Goal: Task Accomplishment & Management: Complete application form

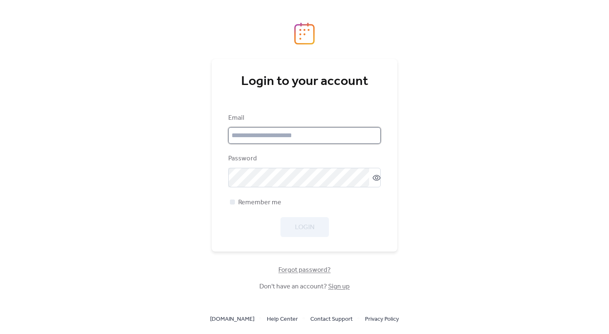
click at [278, 132] on input "email" at bounding box center [304, 135] width 153 height 17
click at [281, 116] on div "Email" at bounding box center [303, 118] width 151 height 10
click at [283, 131] on input "email" at bounding box center [304, 135] width 153 height 17
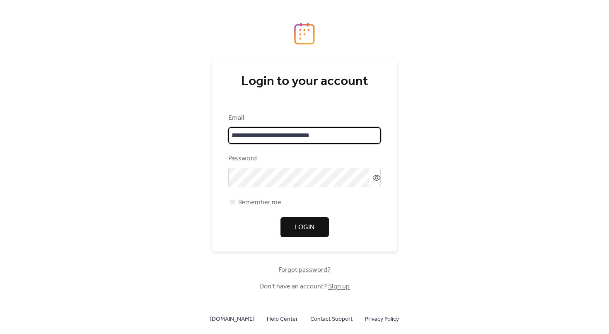
type input "**********"
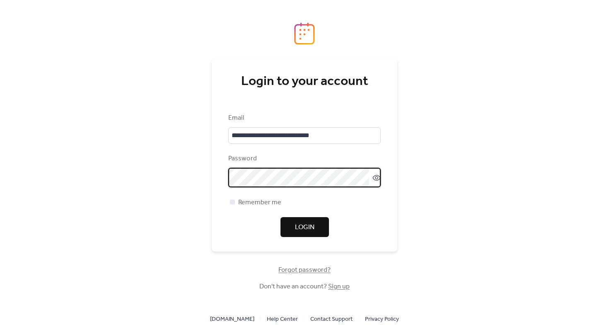
click at [375, 176] on icon at bounding box center [377, 178] width 8 height 8
click at [254, 201] on span "Remember me" at bounding box center [259, 203] width 43 height 10
click at [311, 227] on span "Login" at bounding box center [304, 228] width 19 height 10
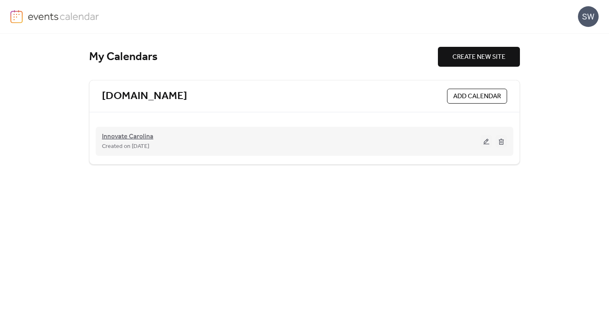
click at [139, 141] on span "Innovate Carolina" at bounding box center [127, 137] width 51 height 10
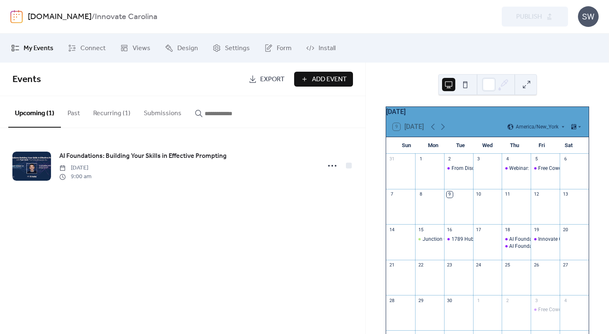
click at [112, 112] on button "Recurring (1)" at bounding box center [112, 111] width 51 height 31
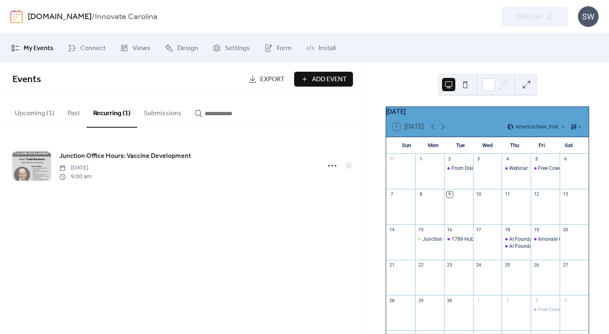
click at [31, 115] on button "Upcoming (1)" at bounding box center [34, 111] width 53 height 31
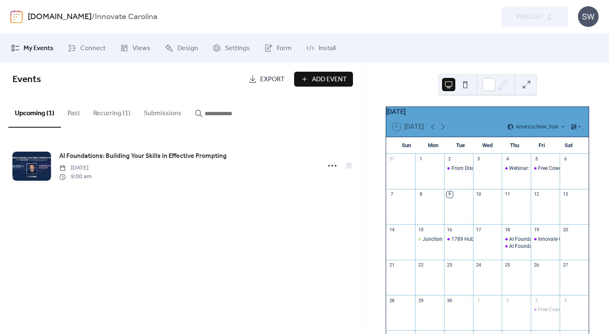
click at [335, 75] on span "Add Event" at bounding box center [329, 80] width 35 height 10
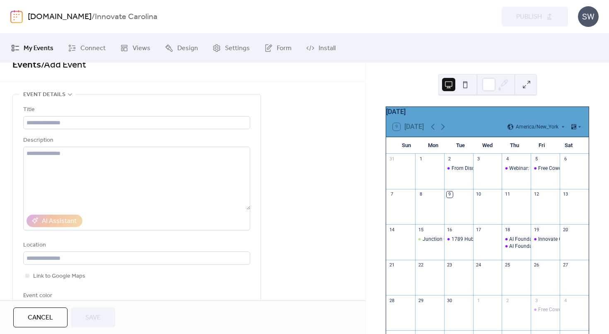
drag, startPoint x: 395, startPoint y: 114, endPoint x: 471, endPoint y: 114, distance: 76.3
click at [470, 114] on div "[DATE]" at bounding box center [487, 112] width 203 height 10
click at [428, 117] on div "[DATE]" at bounding box center [487, 112] width 203 height 10
click at [430, 116] on div "[DATE]" at bounding box center [487, 112] width 203 height 10
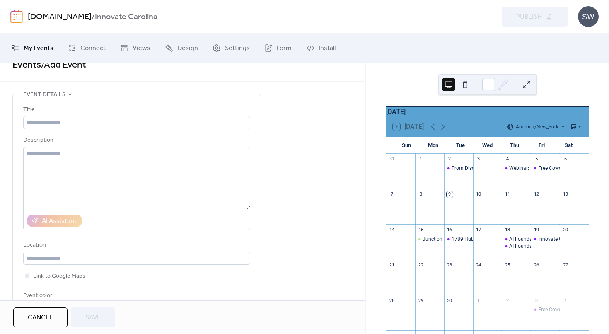
click at [430, 116] on div "[DATE]" at bounding box center [487, 112] width 203 height 10
drag, startPoint x: 430, startPoint y: 116, endPoint x: 422, endPoint y: 116, distance: 7.5
click at [422, 116] on div "[DATE]" at bounding box center [487, 112] width 203 height 10
click at [424, 117] on div "[DATE]" at bounding box center [487, 112] width 203 height 10
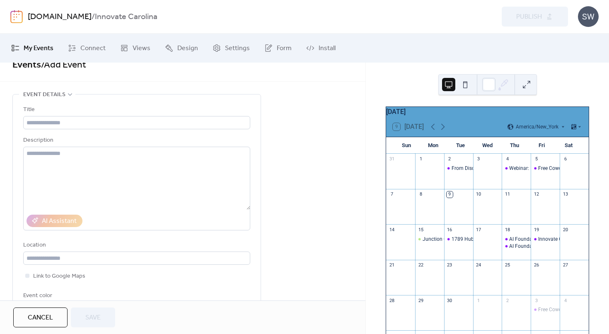
click at [424, 117] on div "[DATE]" at bounding box center [487, 112] width 203 height 10
click at [445, 117] on div "[DATE]" at bounding box center [487, 112] width 203 height 10
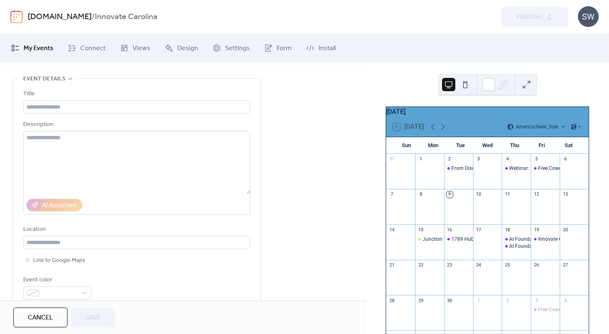
click at [124, 89] on div "Title" at bounding box center [135, 94] width 225 height 10
click at [124, 101] on input "text" at bounding box center [136, 106] width 227 height 13
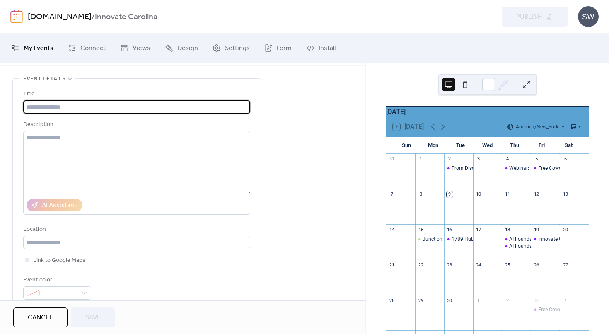
scroll to position [0, 0]
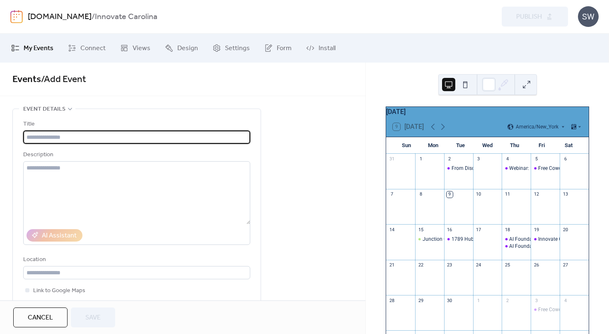
click at [42, 78] on span "/ Add Event" at bounding box center [63, 79] width 45 height 18
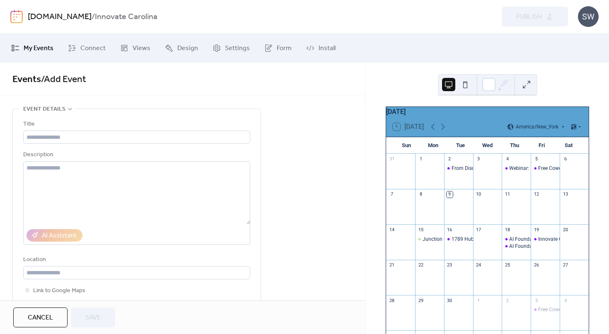
click at [42, 79] on span "/ Add Event" at bounding box center [63, 79] width 45 height 18
click at [53, 77] on span "/ Add Event" at bounding box center [63, 79] width 45 height 18
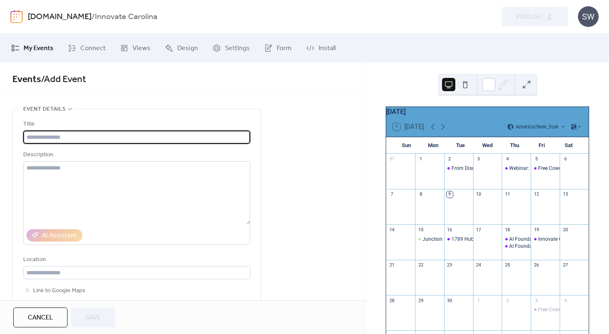
click at [54, 136] on input "text" at bounding box center [136, 137] width 227 height 13
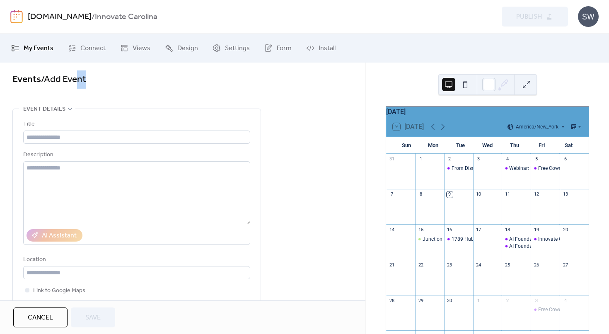
drag, startPoint x: 80, startPoint y: 78, endPoint x: 136, endPoint y: 81, distance: 56.0
click at [136, 81] on span "Events / Add Event" at bounding box center [182, 79] width 341 height 17
